Goal: Task Accomplishment & Management: Use online tool/utility

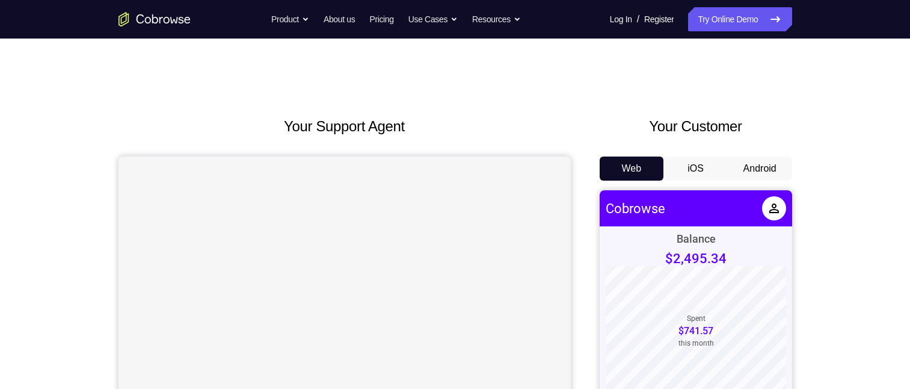
click at [780, 168] on button "Android" at bounding box center [760, 168] width 64 height 24
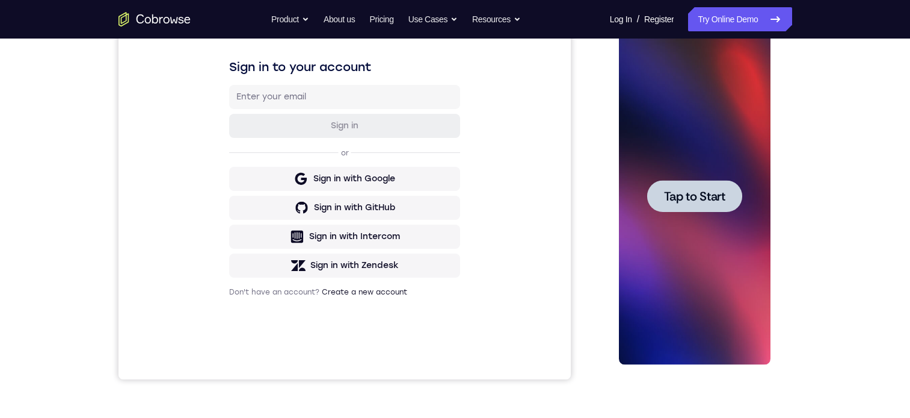
scroll to position [159, 0]
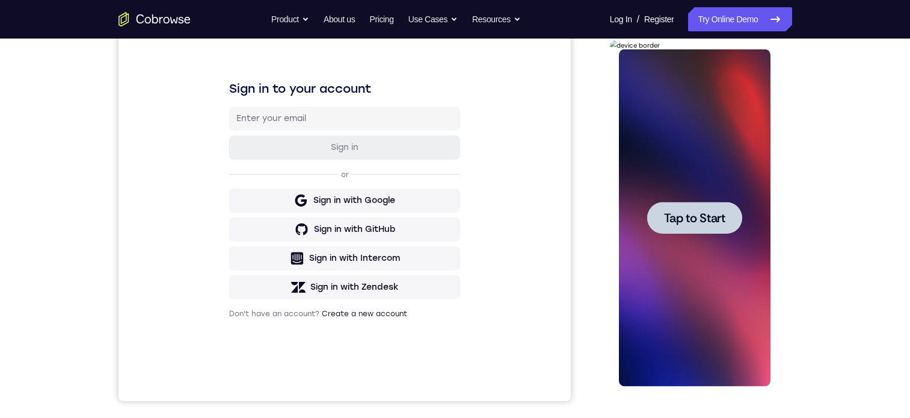
click at [684, 222] on span "Tap to Start" at bounding box center [694, 218] width 61 height 12
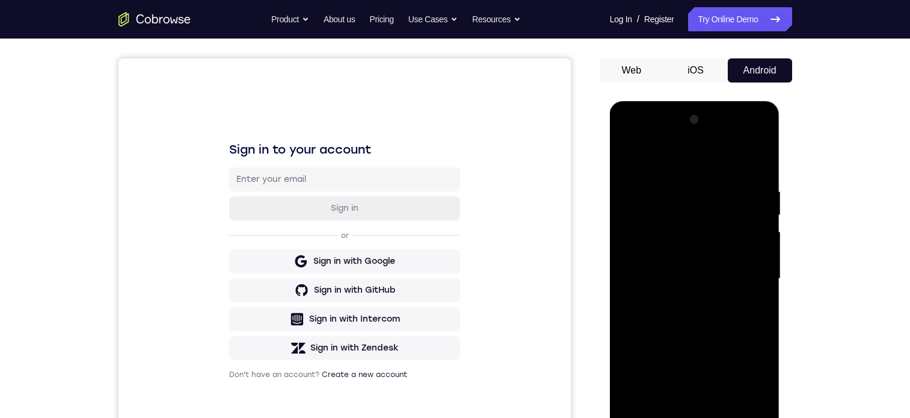
scroll to position [181, 0]
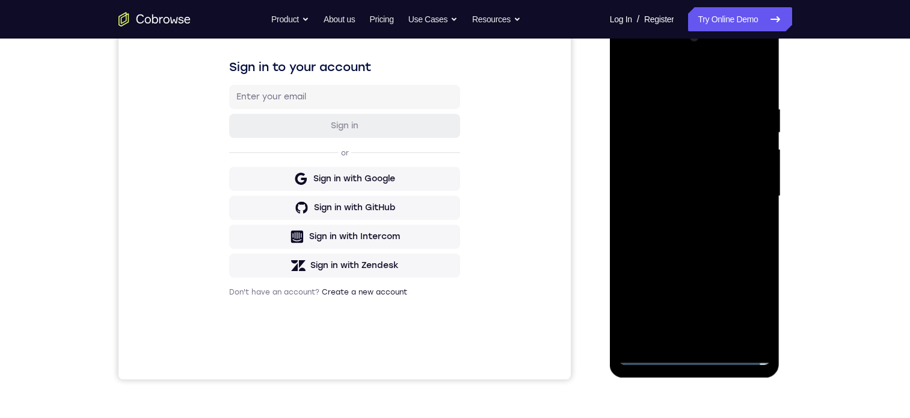
click at [694, 357] on div at bounding box center [695, 196] width 152 height 337
drag, startPoint x: 187, startPoint y: 19, endPoint x: 4, endPoint y: 234, distance: 282.6
click at [187, 19] on icon "Go to the home page" at bounding box center [155, 19] width 72 height 14
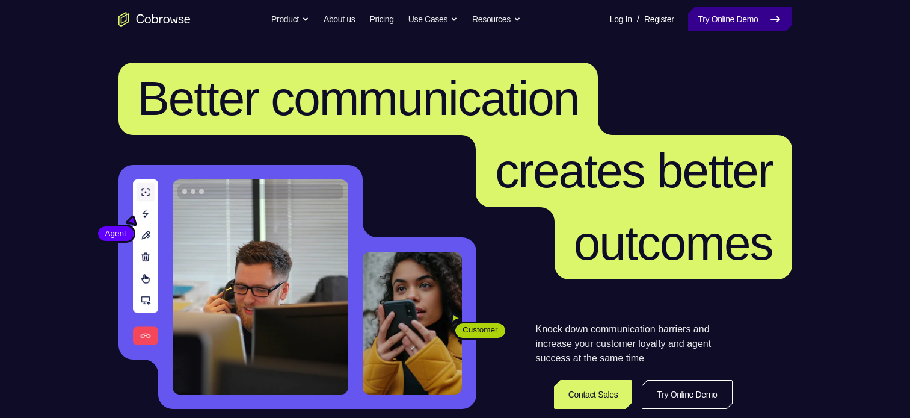
click at [745, 17] on link "Try Online Demo" at bounding box center [739, 19] width 103 height 24
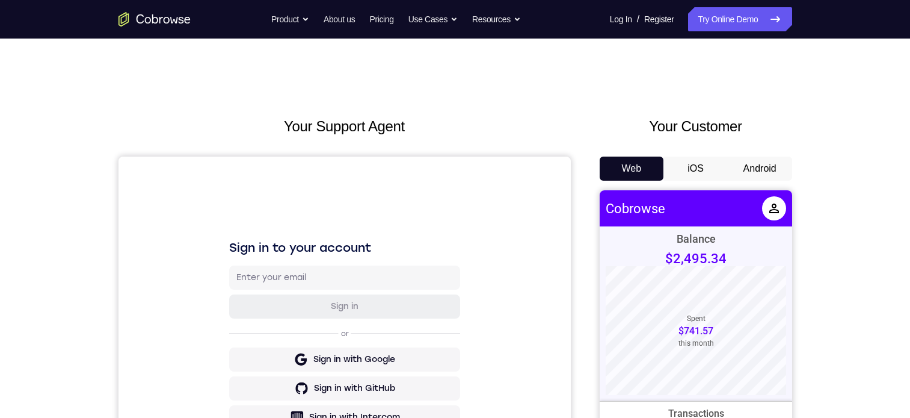
click at [774, 168] on button "Android" at bounding box center [760, 168] width 64 height 24
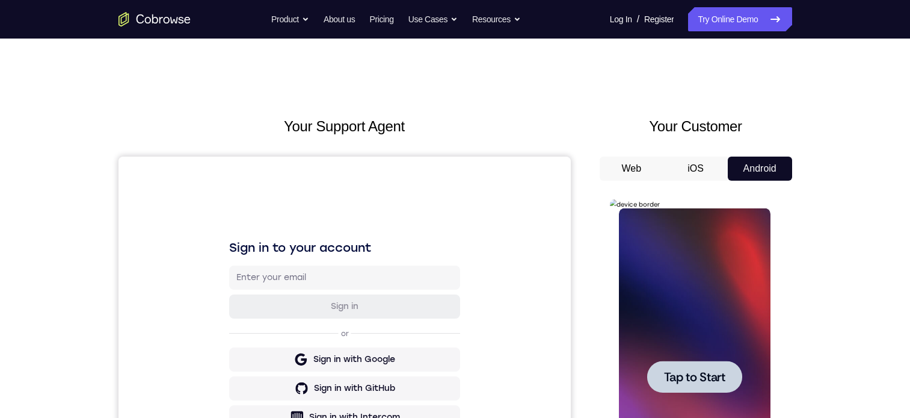
scroll to position [120, 0]
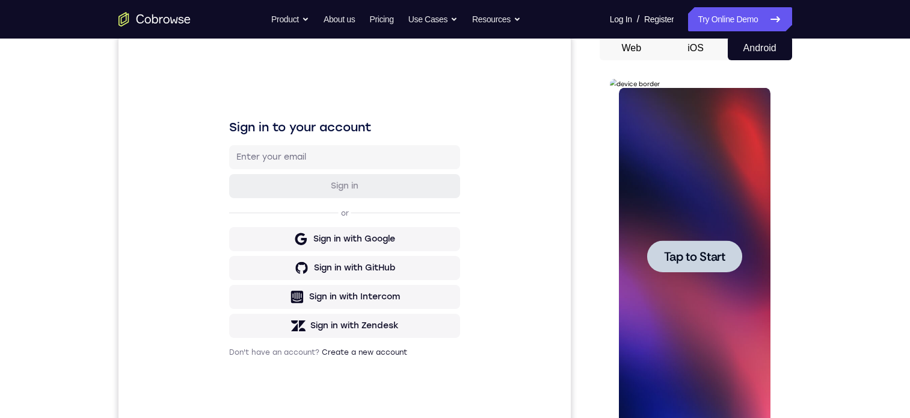
click at [712, 252] on span "Tap to Start" at bounding box center [694, 256] width 61 height 12
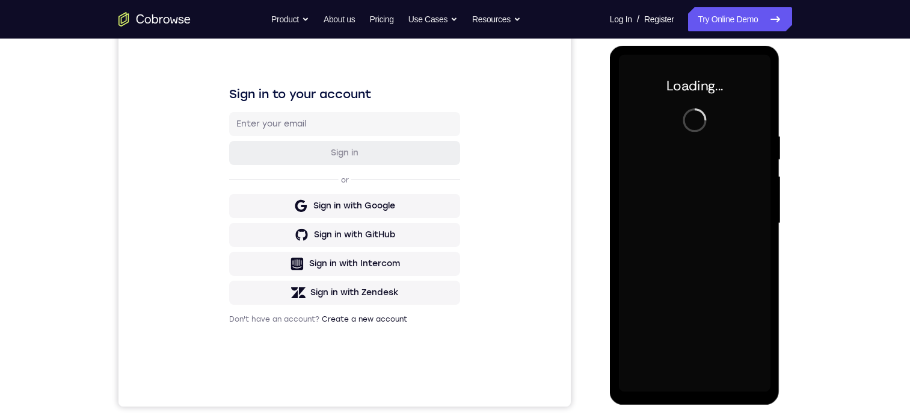
scroll to position [158, 0]
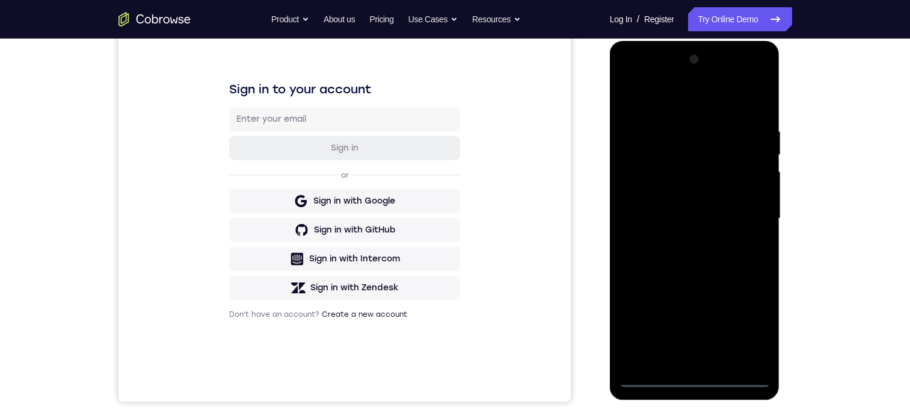
click at [691, 380] on div at bounding box center [695, 218] width 152 height 337
click at [747, 325] on div at bounding box center [695, 218] width 152 height 337
click at [665, 96] on div at bounding box center [695, 218] width 152 height 337
click at [752, 207] on div at bounding box center [695, 218] width 152 height 337
click at [680, 239] on div at bounding box center [695, 218] width 152 height 337
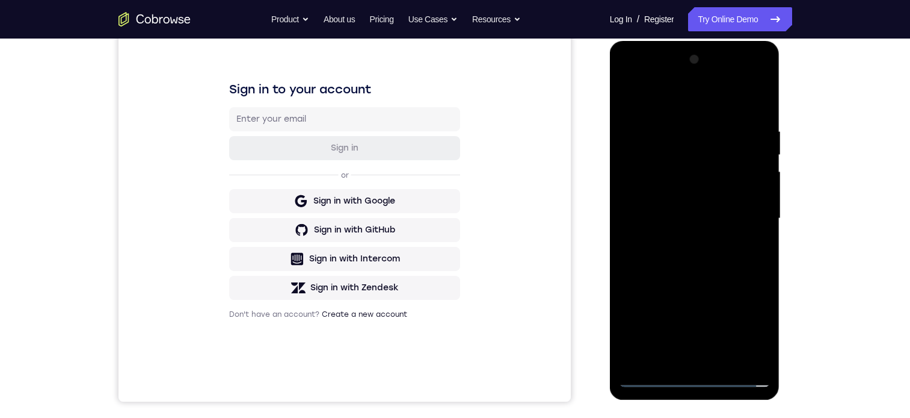
click at [664, 206] on div at bounding box center [695, 218] width 152 height 337
click at [659, 193] on div at bounding box center [695, 218] width 152 height 337
click at [662, 216] on div at bounding box center [695, 218] width 152 height 337
click at [703, 265] on div at bounding box center [695, 218] width 152 height 337
drag, startPoint x: 696, startPoint y: 282, endPoint x: 684, endPoint y: 184, distance: 98.2
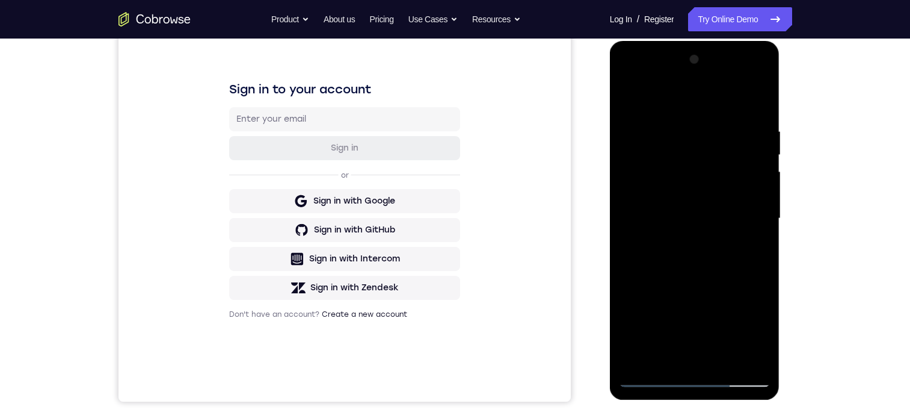
click at [684, 184] on div at bounding box center [695, 218] width 152 height 337
click at [631, 284] on div at bounding box center [695, 218] width 152 height 337
drag, startPoint x: 690, startPoint y: 294, endPoint x: 696, endPoint y: 174, distance: 119.3
click at [696, 174] on div at bounding box center [695, 218] width 152 height 337
drag, startPoint x: 733, startPoint y: 239, endPoint x: 727, endPoint y: 167, distance: 73.1
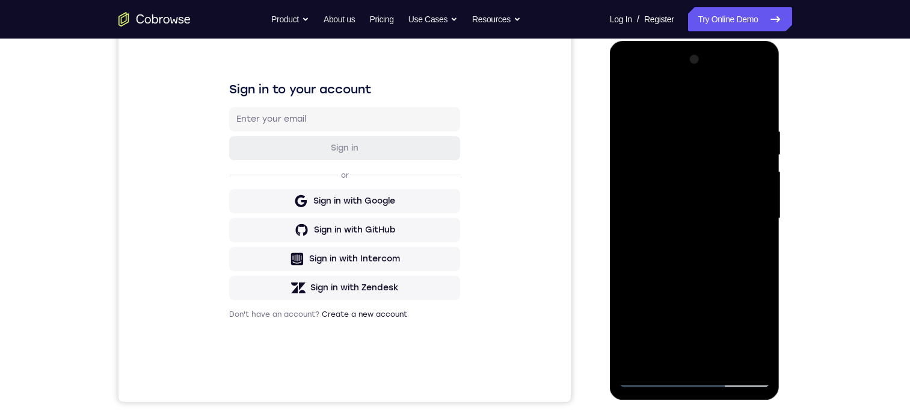
click at [727, 167] on div at bounding box center [695, 218] width 152 height 337
drag, startPoint x: 730, startPoint y: 221, endPoint x: 725, endPoint y: 185, distance: 35.9
click at [726, 185] on div at bounding box center [695, 218] width 152 height 337
drag, startPoint x: 683, startPoint y: 108, endPoint x: 684, endPoint y: 334, distance: 226.2
click at [680, 362] on div at bounding box center [695, 218] width 152 height 337
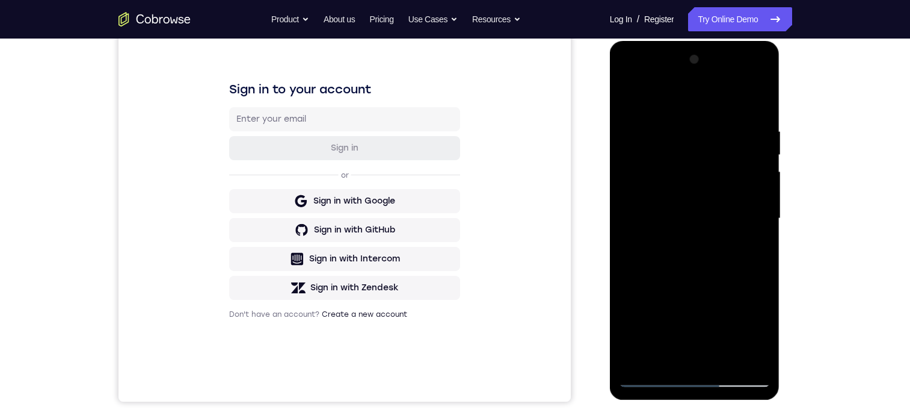
drag, startPoint x: 685, startPoint y: 72, endPoint x: 697, endPoint y: 241, distance: 170.1
click at [697, 241] on div at bounding box center [695, 218] width 152 height 337
drag, startPoint x: 686, startPoint y: 207, endPoint x: 661, endPoint y: 63, distance: 146.6
click at [660, 61] on div at bounding box center [695, 218] width 152 height 337
drag, startPoint x: 689, startPoint y: 122, endPoint x: 674, endPoint y: 57, distance: 66.7
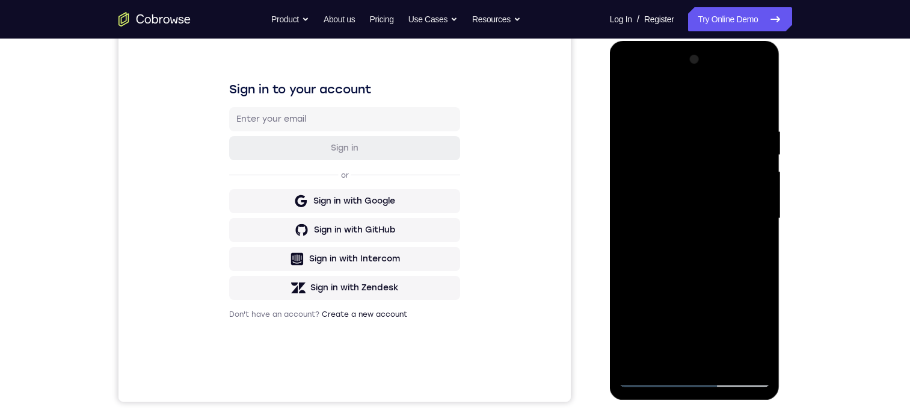
click at [674, 60] on div at bounding box center [695, 218] width 152 height 337
drag, startPoint x: 690, startPoint y: 241, endPoint x: 693, endPoint y: 43, distance: 198.0
click at [691, 41] on html "Online web based iOS Simulators and Android Emulators. Run iPhone, iPad, Mobile…" at bounding box center [695, 221] width 171 height 361
drag, startPoint x: 691, startPoint y: 132, endPoint x: 664, endPoint y: 327, distance: 196.8
click at [668, 329] on div at bounding box center [695, 218] width 152 height 337
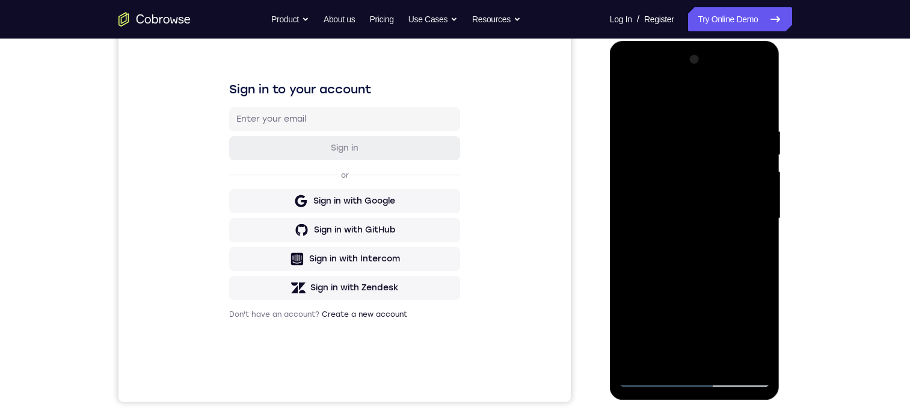
drag, startPoint x: 698, startPoint y: 173, endPoint x: 684, endPoint y: 317, distance: 145.1
click at [684, 317] on div at bounding box center [695, 218] width 152 height 337
click at [675, 128] on div at bounding box center [695, 218] width 152 height 337
click at [746, 223] on div at bounding box center [695, 218] width 152 height 337
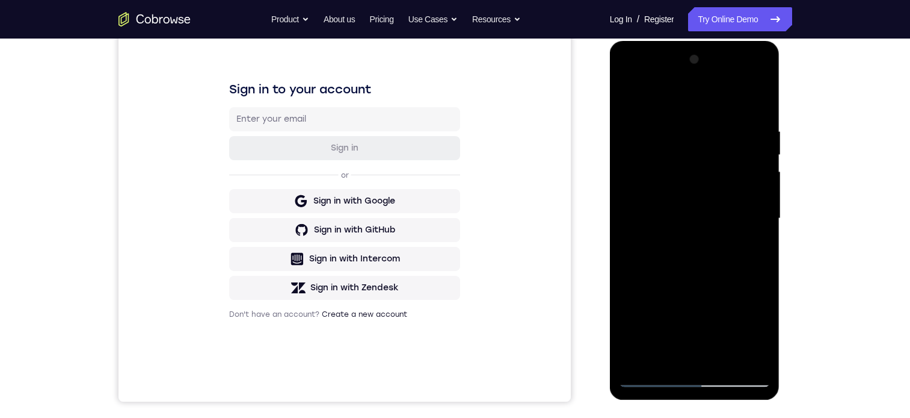
click at [746, 223] on div at bounding box center [695, 218] width 152 height 337
click at [752, 173] on div at bounding box center [695, 218] width 152 height 337
click at [758, 100] on div at bounding box center [695, 218] width 152 height 337
click at [720, 361] on div at bounding box center [695, 218] width 152 height 337
click at [698, 280] on div at bounding box center [695, 218] width 152 height 337
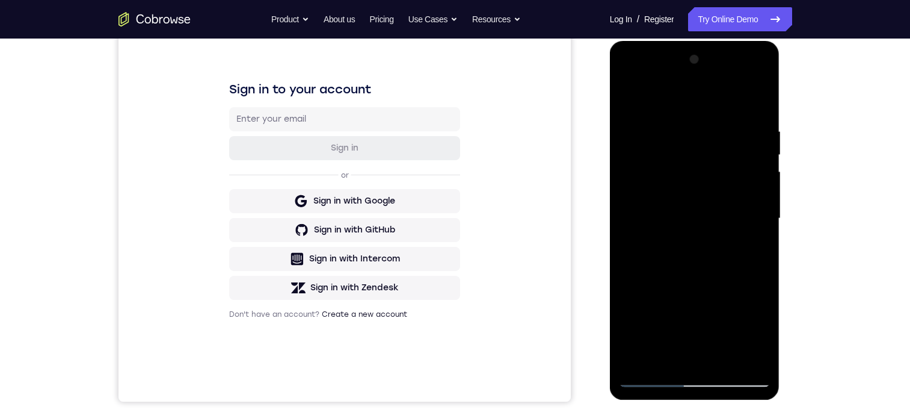
click at [675, 201] on div at bounding box center [695, 218] width 152 height 337
click at [682, 356] on div at bounding box center [695, 218] width 152 height 337
click at [749, 248] on div at bounding box center [695, 218] width 152 height 337
click at [629, 94] on div at bounding box center [695, 218] width 152 height 337
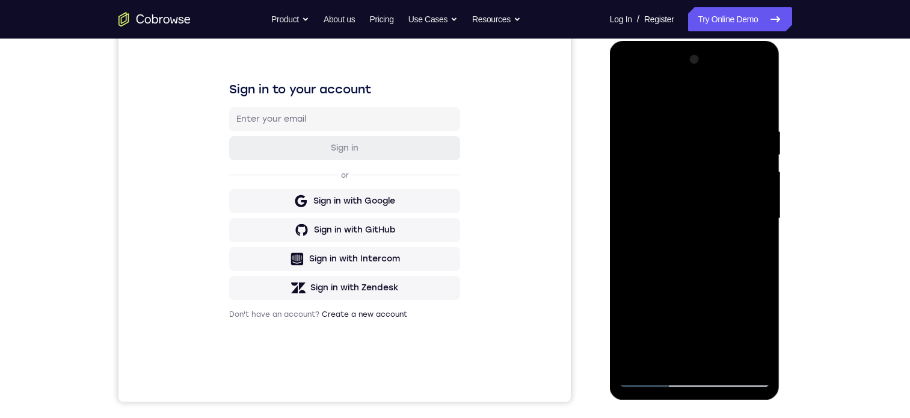
click at [700, 355] on div at bounding box center [695, 218] width 152 height 337
drag, startPoint x: 703, startPoint y: 277, endPoint x: 720, endPoint y: 48, distance: 229.3
click at [722, 48] on div at bounding box center [695, 220] width 170 height 359
drag, startPoint x: 717, startPoint y: 229, endPoint x: 712, endPoint y: 85, distance: 143.9
click at [714, 87] on div at bounding box center [695, 218] width 152 height 337
